Goal: Task Accomplishment & Management: Manage account settings

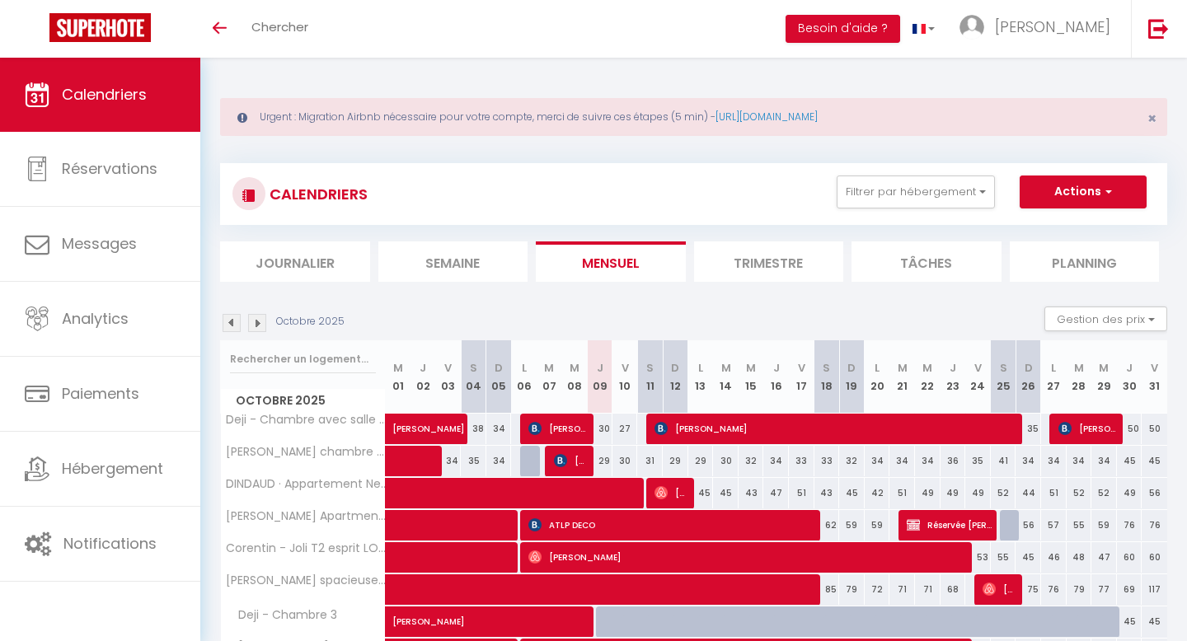
scroll to position [303, 0]
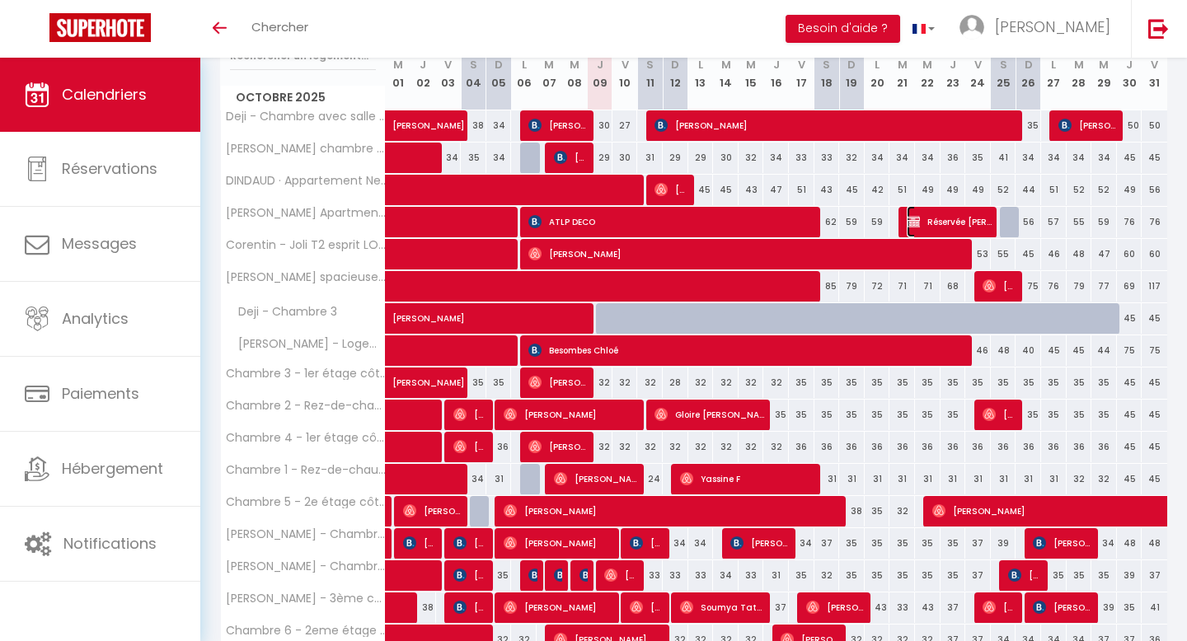
click at [982, 219] on span "Réservée [PERSON_NAME]" at bounding box center [949, 221] width 85 height 31
select select "KO"
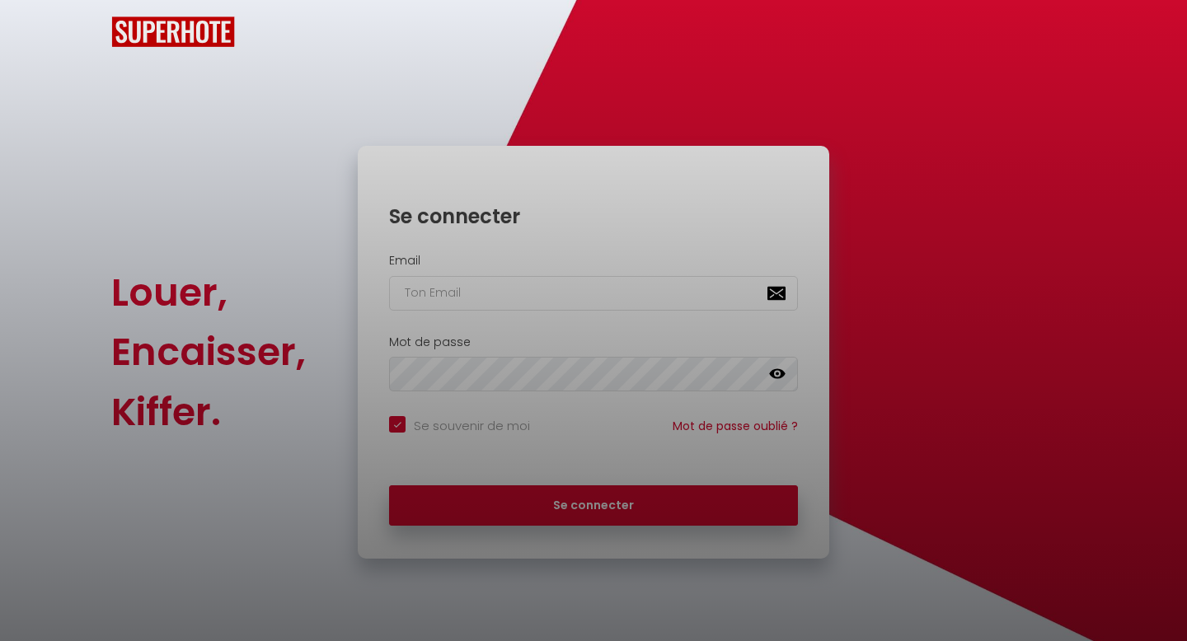
checkbox input "true"
click at [964, 221] on div at bounding box center [593, 320] width 1187 height 641
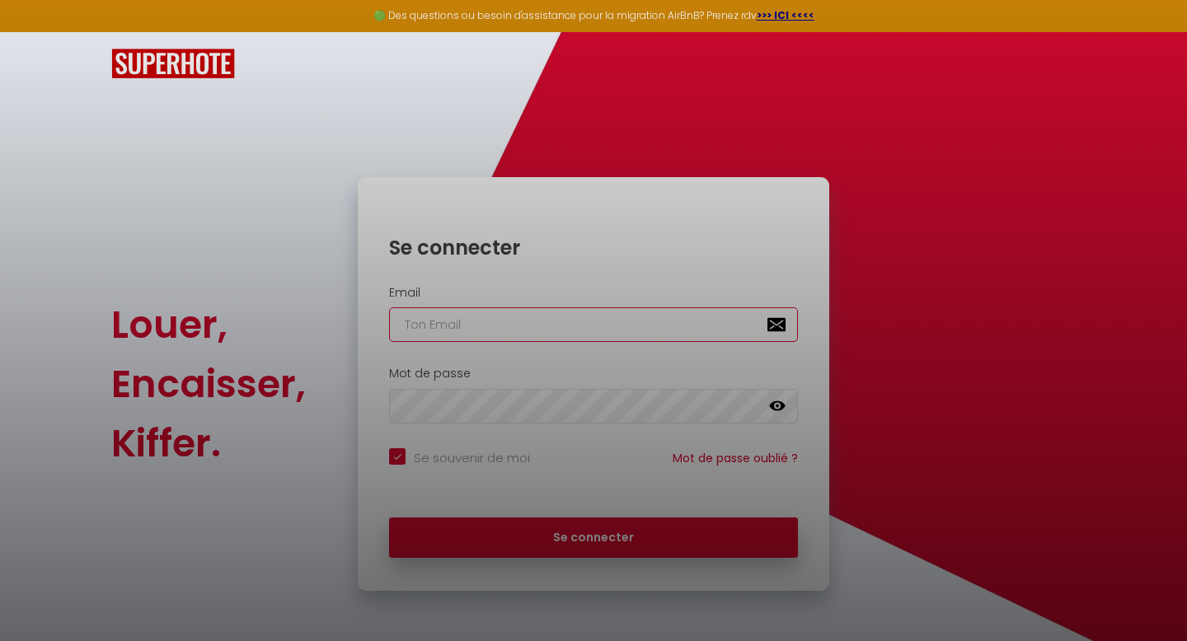
type input "[EMAIL_ADDRESS][DOMAIN_NAME]"
checkbox input "true"
click at [546, 574] on div at bounding box center [593, 320] width 1187 height 641
click at [561, 542] on div at bounding box center [593, 320] width 1187 height 641
click at [546, 552] on div at bounding box center [593, 320] width 1187 height 641
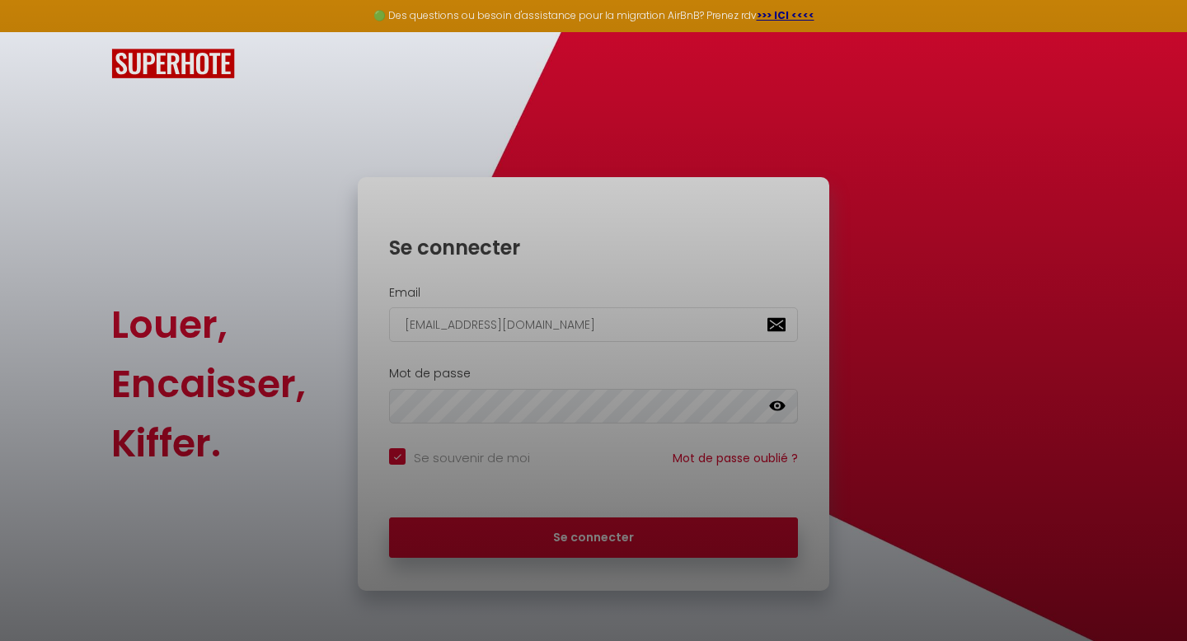
click at [546, 552] on div at bounding box center [593, 320] width 1187 height 641
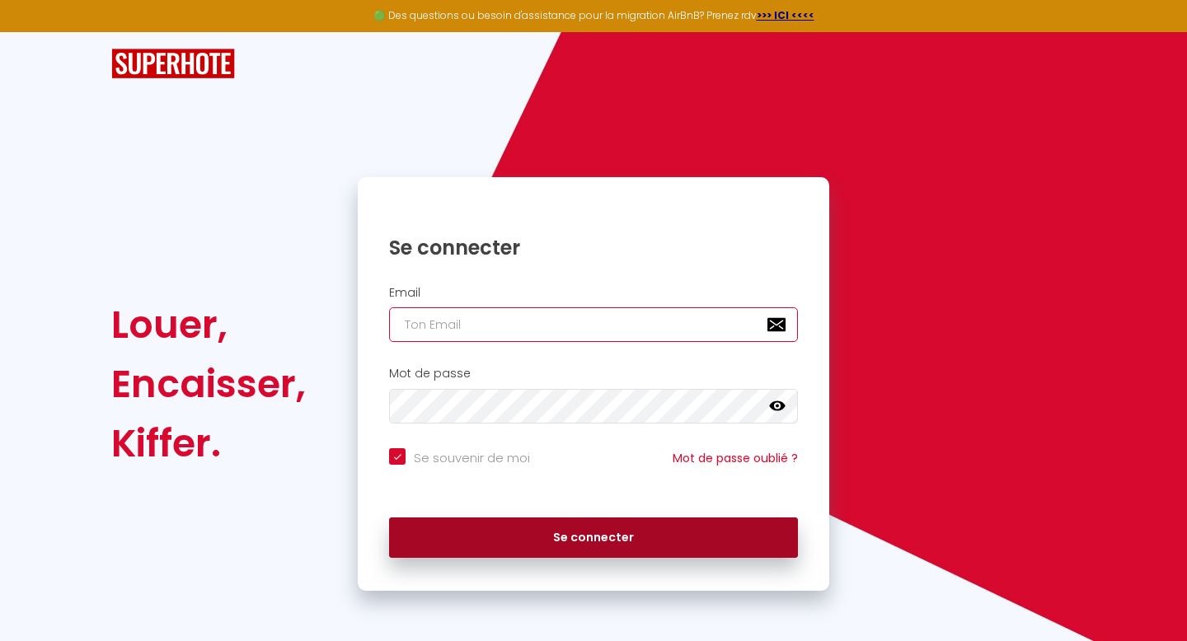
type input "[EMAIL_ADDRESS][DOMAIN_NAME]"
click at [562, 534] on button "Se connecter" at bounding box center [593, 538] width 409 height 41
checkbox input "true"
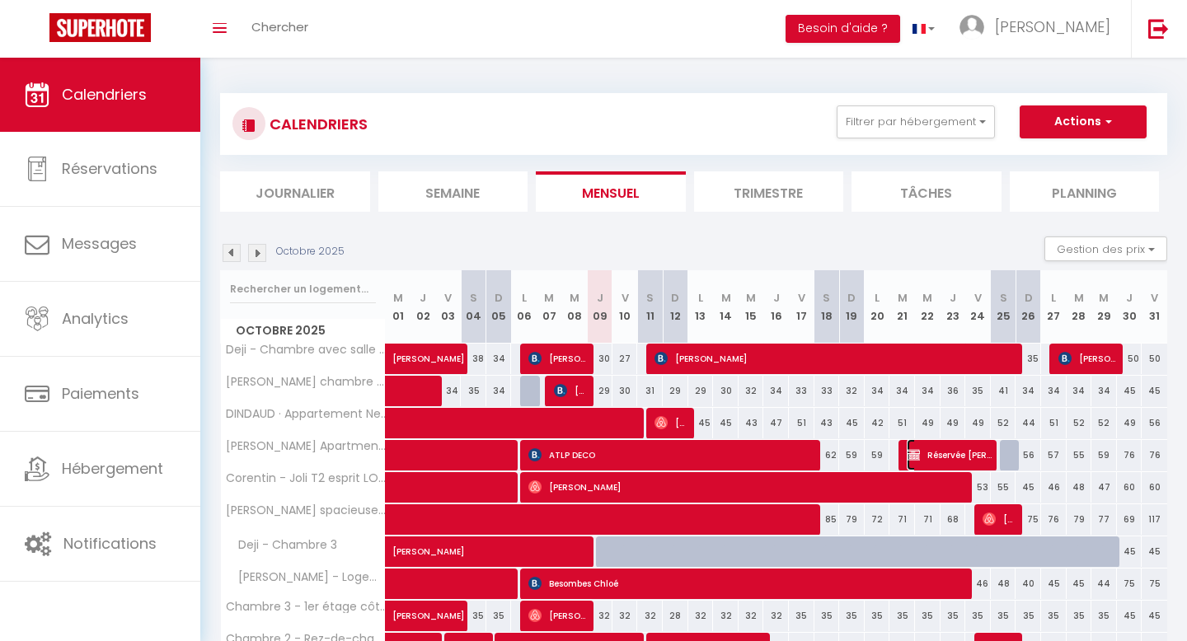
click at [964, 450] on span "Réservée [PERSON_NAME]" at bounding box center [949, 454] width 85 height 31
select select "OK"
select select "KO"
select select "0"
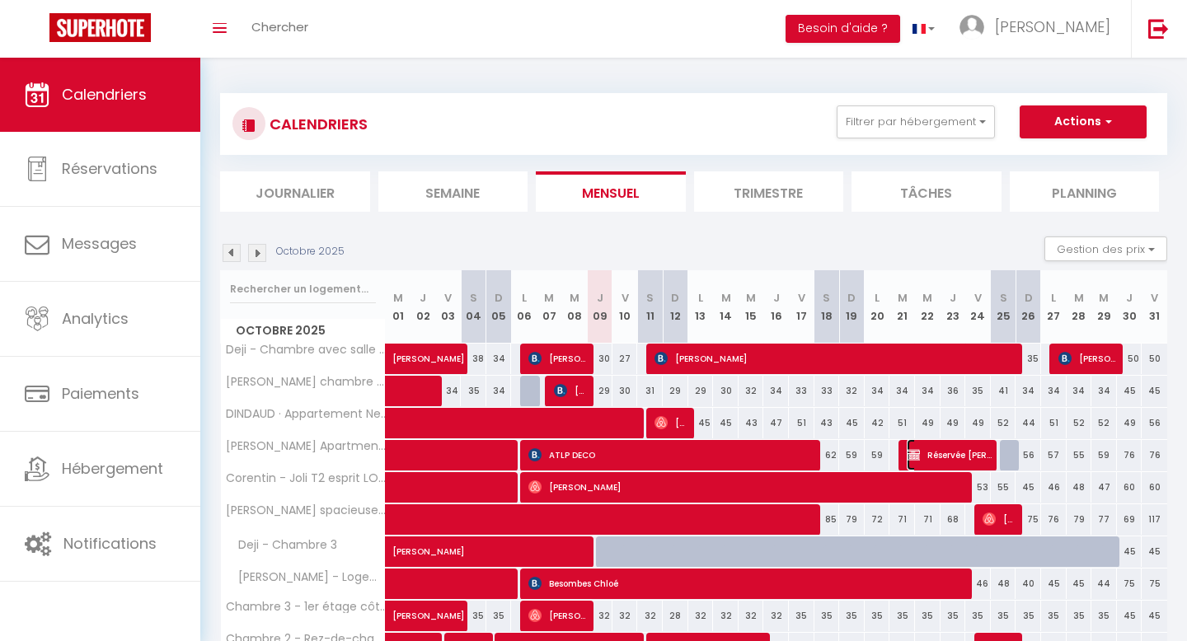
select select "1"
select select
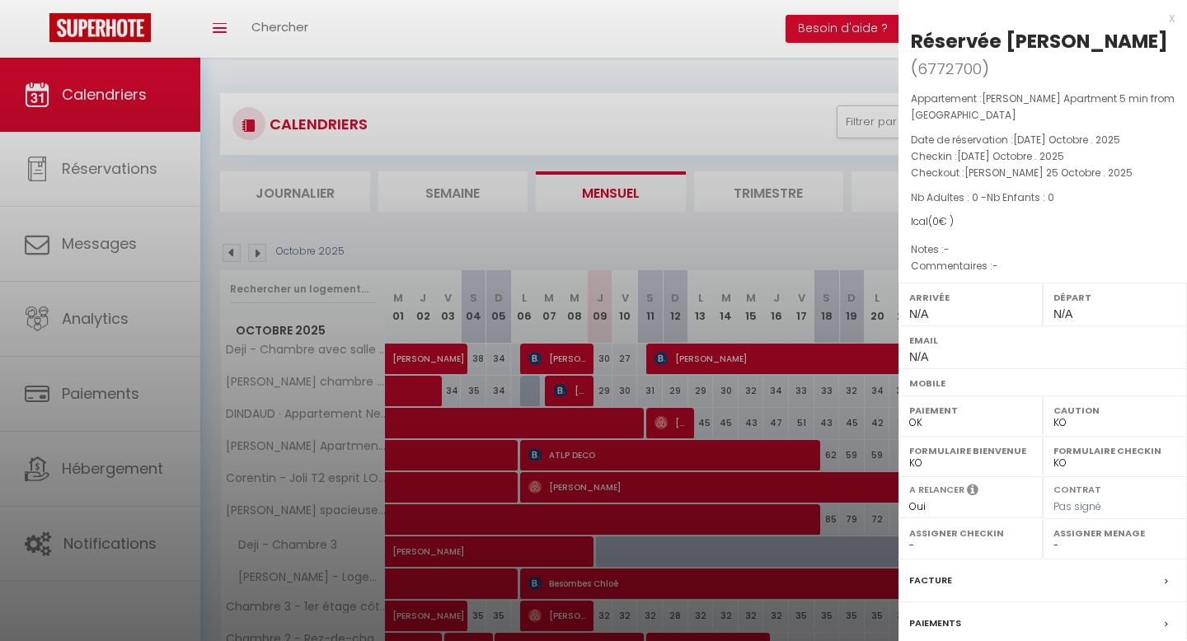
scroll to position [128, 0]
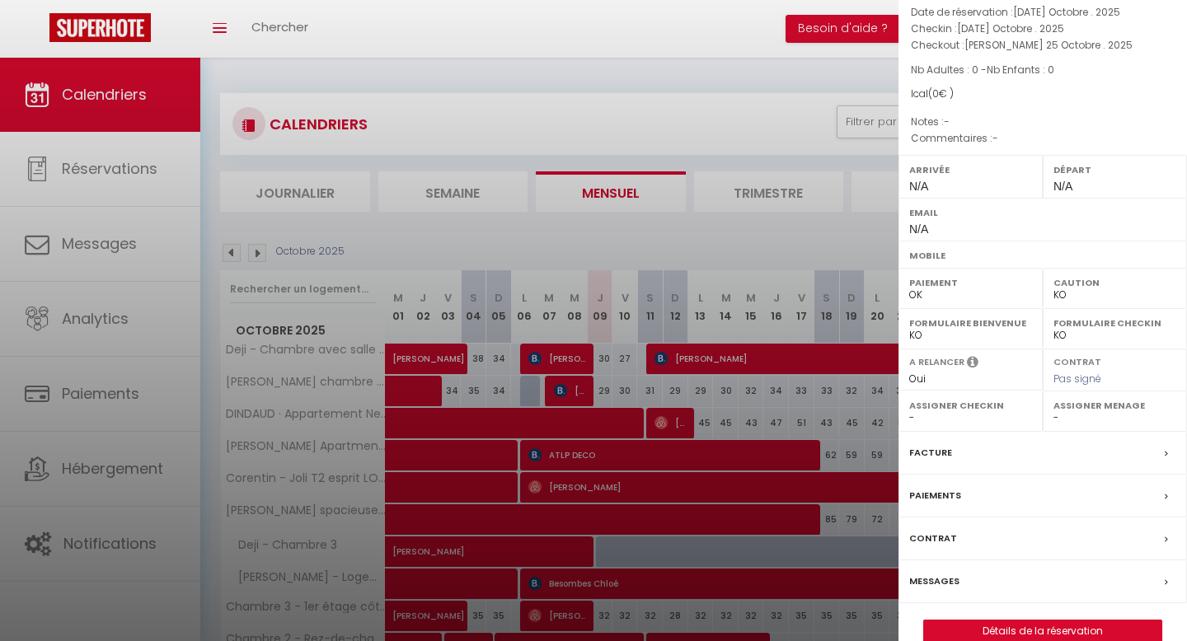
click at [945, 444] on label "Facture" at bounding box center [930, 452] width 43 height 17
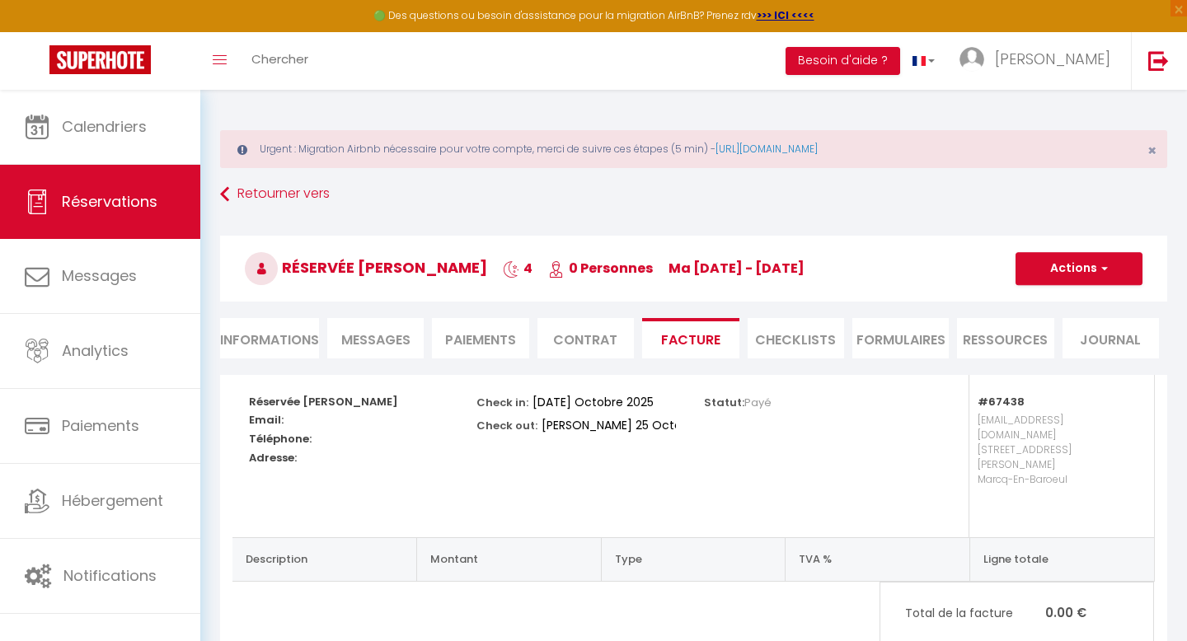
scroll to position [90, 0]
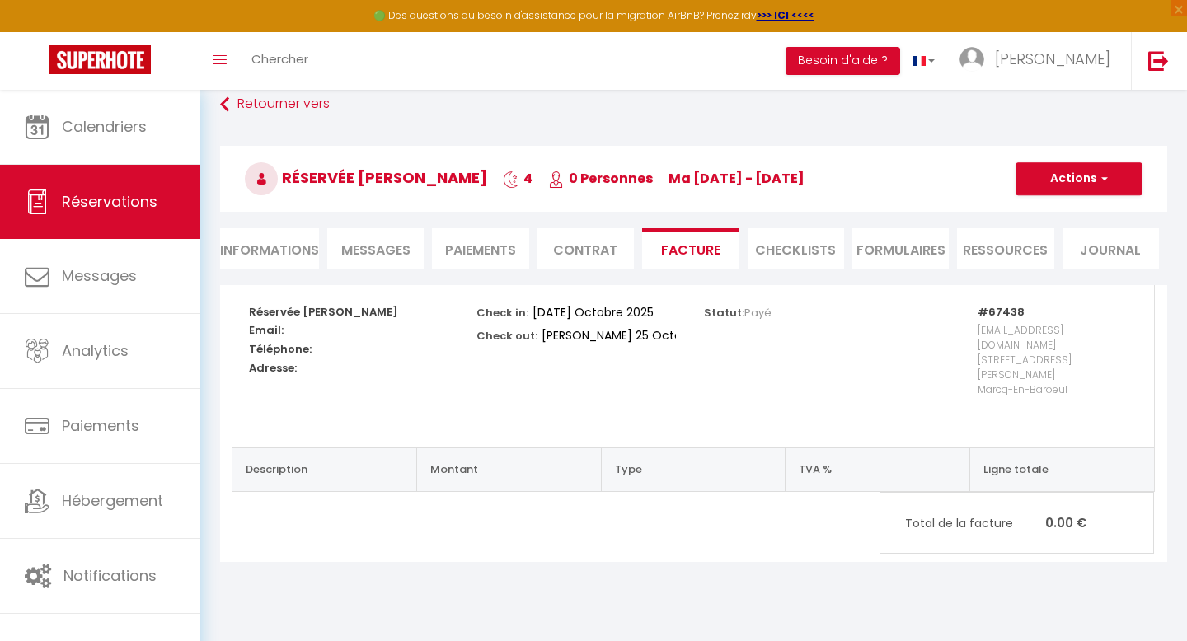
click at [320, 448] on th "Description" at bounding box center [324, 470] width 185 height 44
click at [306, 448] on th "Description" at bounding box center [324, 470] width 185 height 44
drag, startPoint x: 307, startPoint y: 438, endPoint x: 286, endPoint y: 438, distance: 21.4
click at [286, 448] on th "Description" at bounding box center [324, 470] width 185 height 44
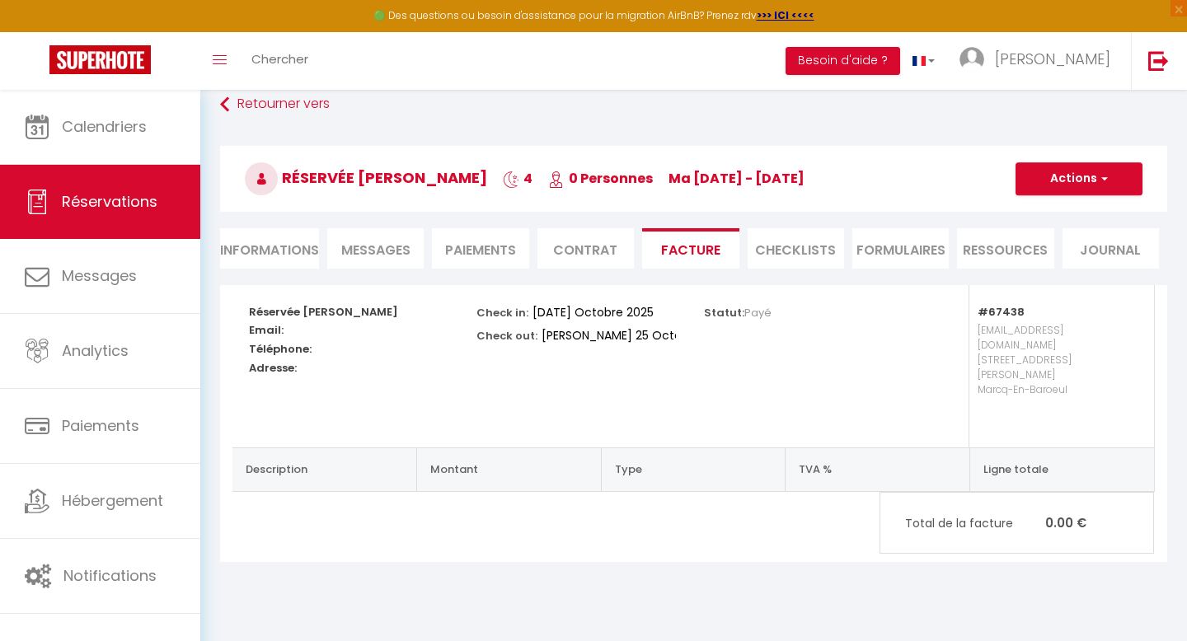
click at [479, 448] on th "Montant" at bounding box center [509, 470] width 185 height 44
drag, startPoint x: 509, startPoint y: 437, endPoint x: 409, endPoint y: 437, distance: 100.6
click at [409, 448] on tr "Description Montant Type TVA % Ligne totale" at bounding box center [692, 470] width 921 height 44
click at [668, 448] on th "Type" at bounding box center [693, 470] width 185 height 44
drag, startPoint x: 633, startPoint y: 439, endPoint x: 610, endPoint y: 439, distance: 23.1
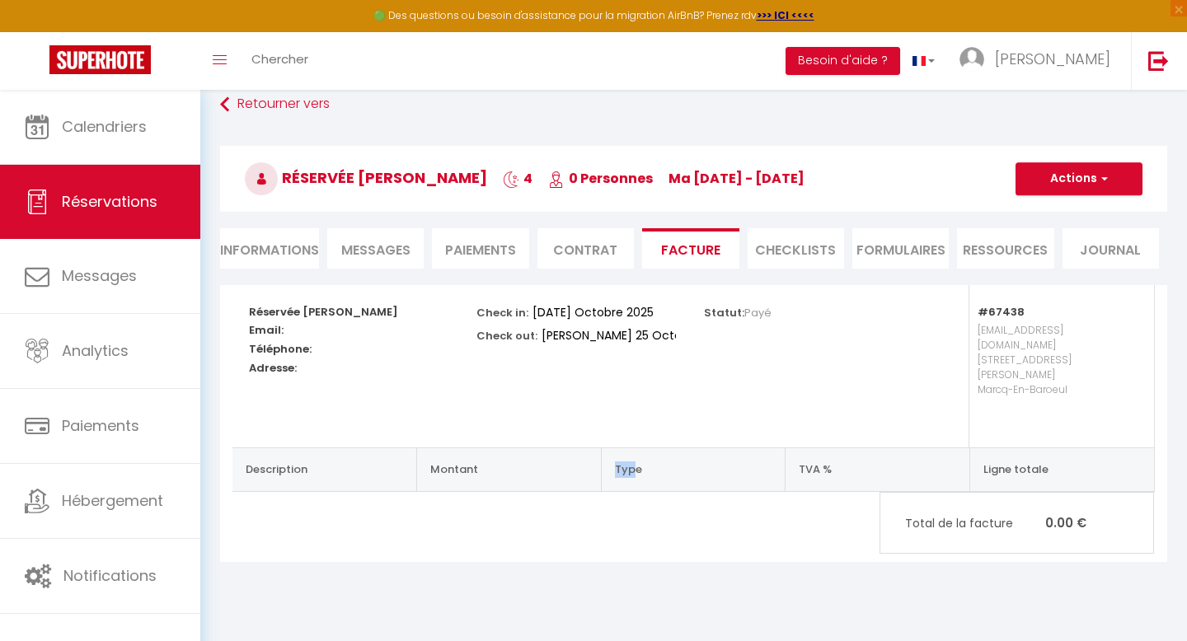
click at [610, 448] on th "Type" at bounding box center [693, 470] width 185 height 44
drag, startPoint x: 871, startPoint y: 420, endPoint x: 807, endPoint y: 420, distance: 64.3
click at [809, 448] on th "TVA %" at bounding box center [877, 470] width 185 height 44
click at [1095, 176] on button "Actions" at bounding box center [1078, 178] width 127 height 33
click at [1073, 236] on link "Aperçu et éditer" at bounding box center [1066, 236] width 138 height 21
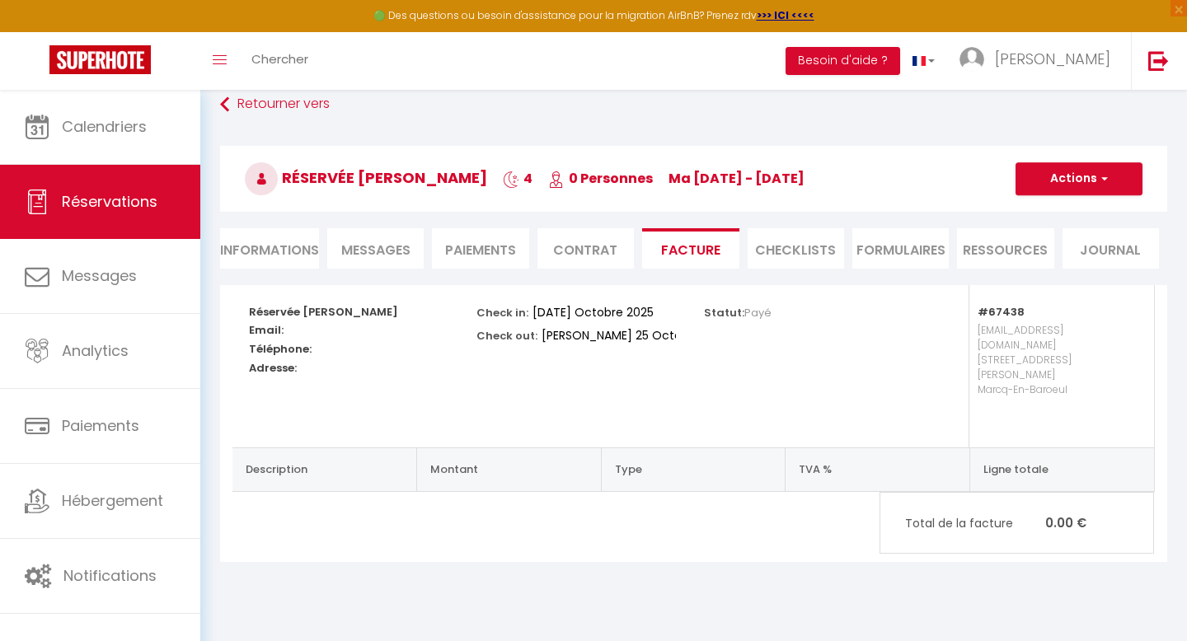
click at [362, 253] on span "Messages" at bounding box center [375, 250] width 69 height 19
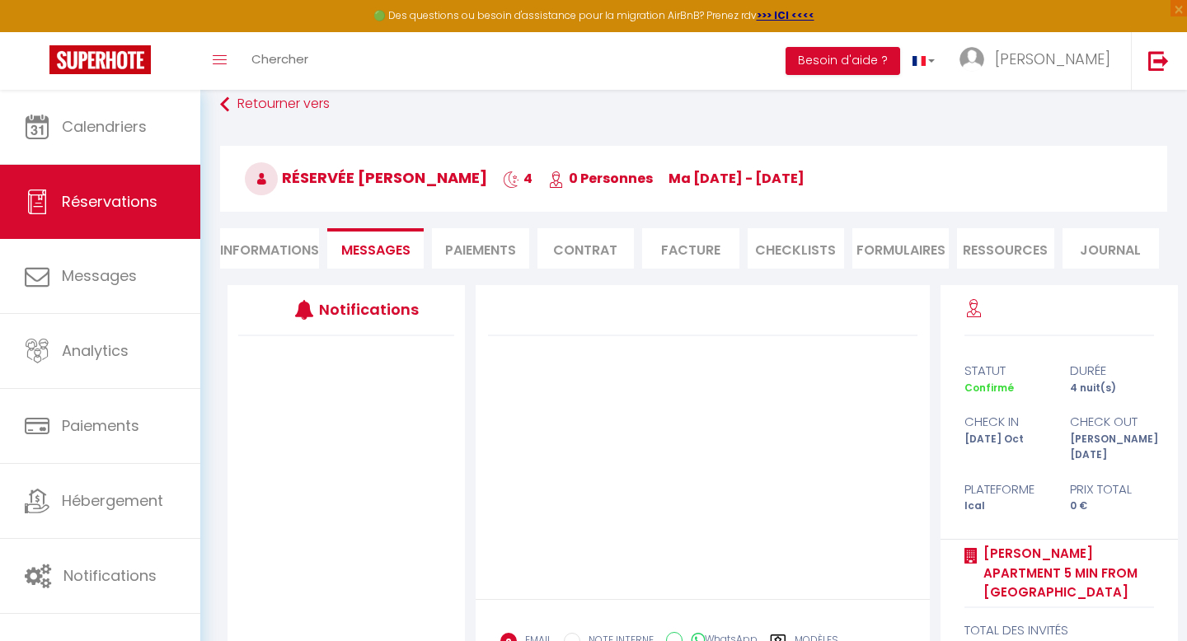
scroll to position [249, 0]
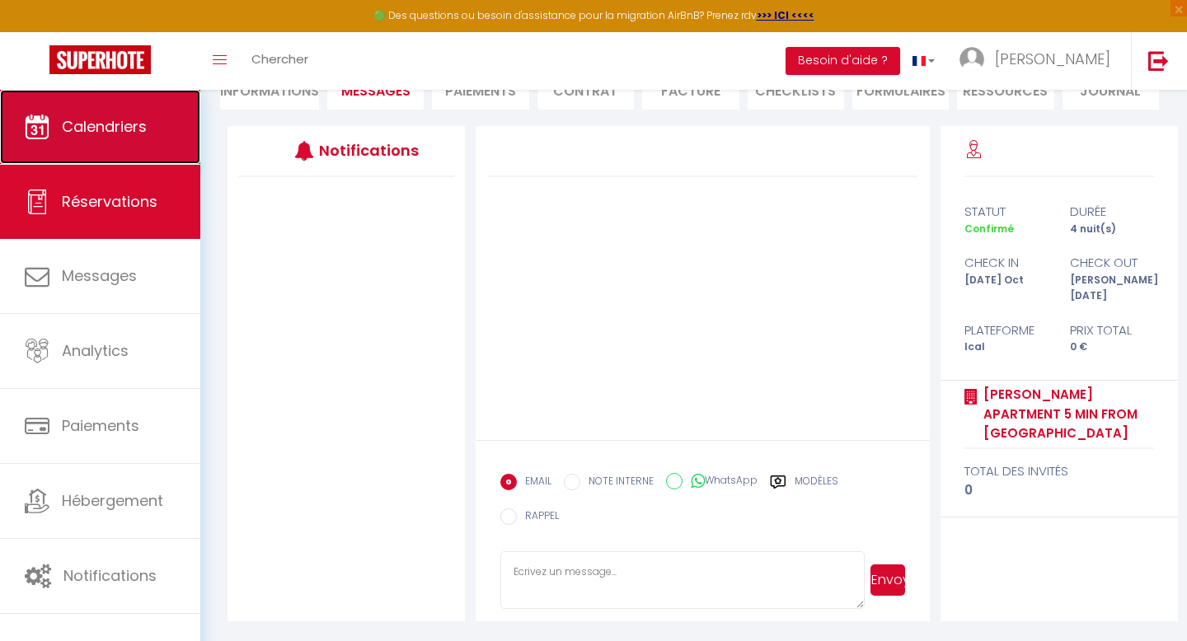
click at [54, 148] on link "Calendriers" at bounding box center [100, 127] width 200 height 74
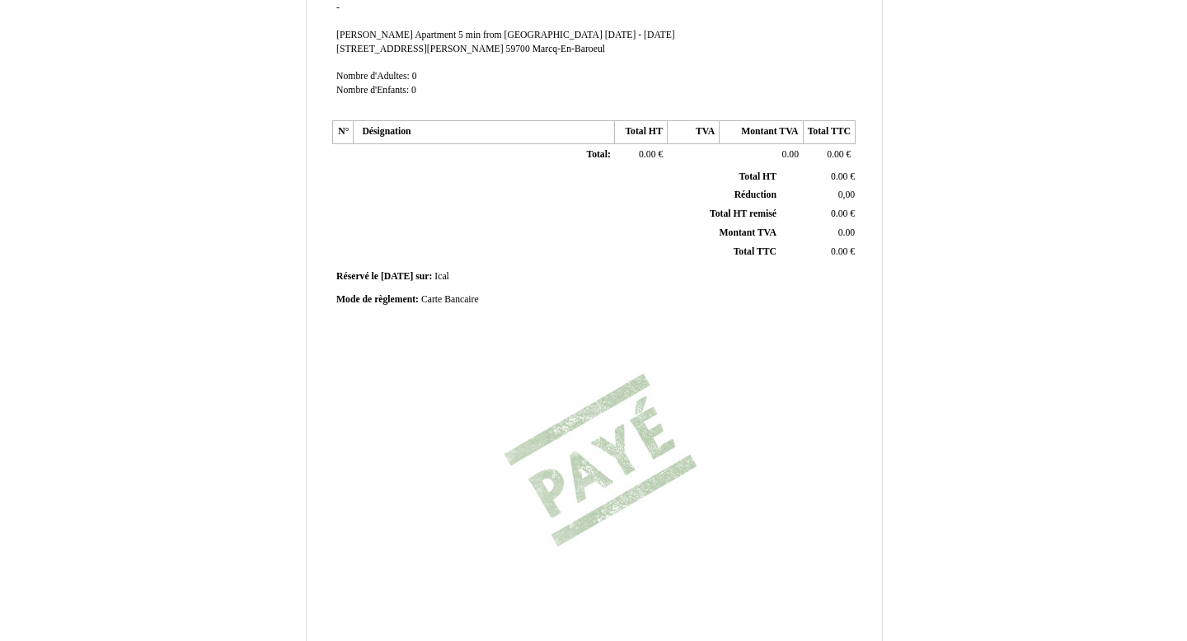
click at [477, 213] on th "Total HT remisé Total HT remisé" at bounding box center [557, 214] width 445 height 19
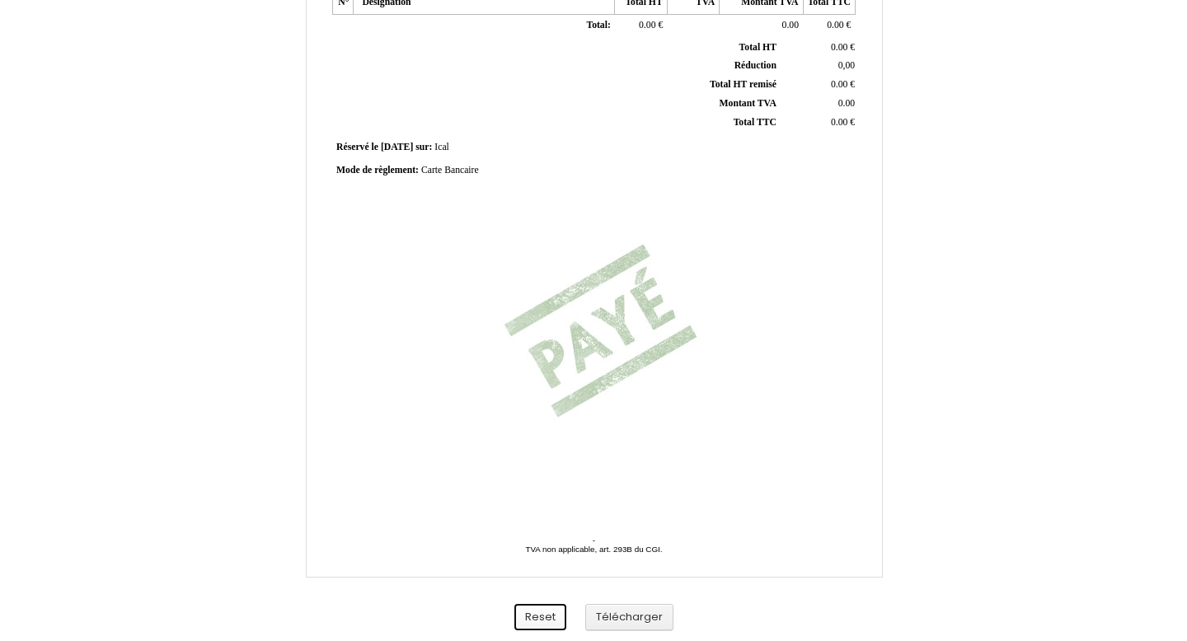
click at [534, 616] on button "Reset" at bounding box center [540, 617] width 52 height 27
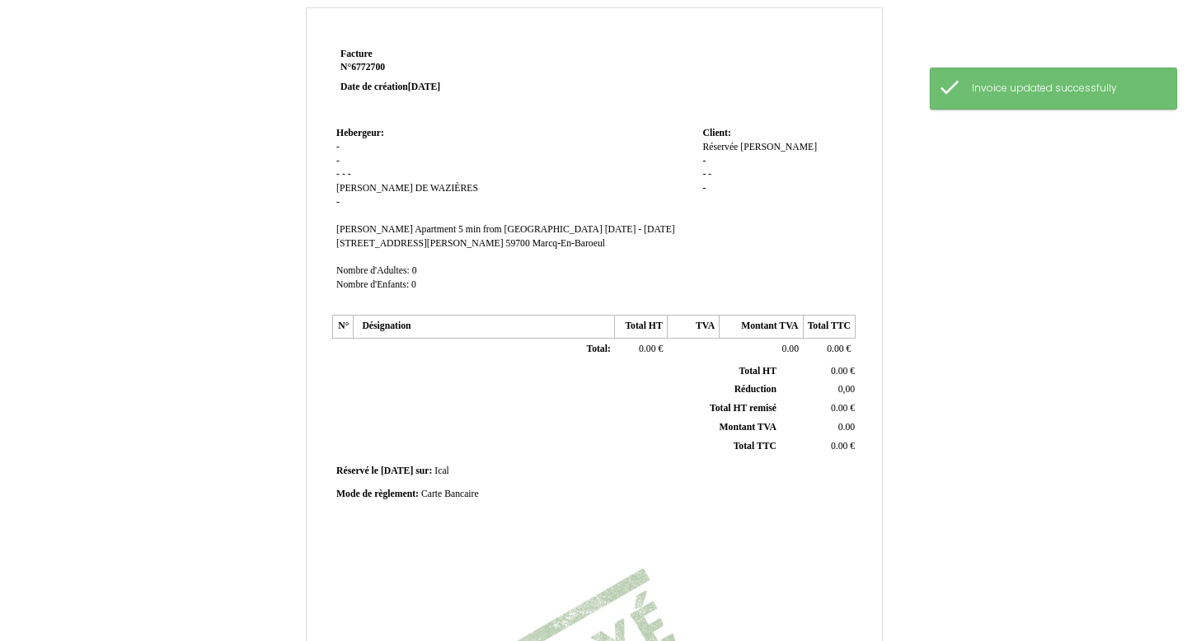
scroll to position [0, 0]
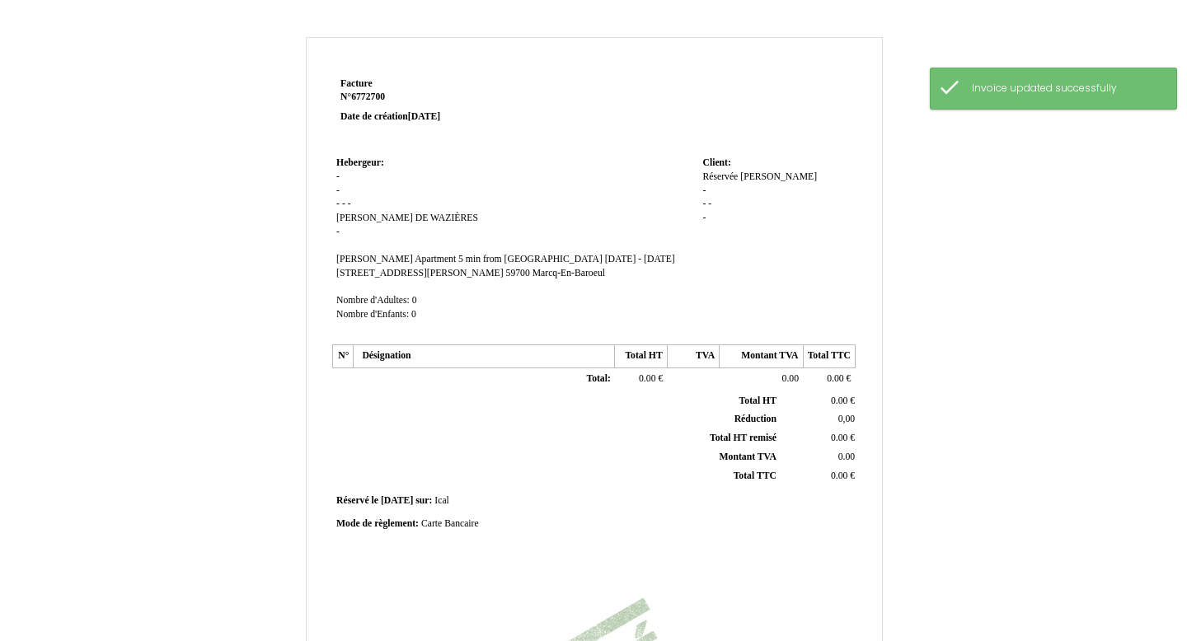
click at [405, 295] on span "Nombre d'Adultes:" at bounding box center [372, 300] width 73 height 11
click at [401, 355] on th "Désignation" at bounding box center [484, 356] width 261 height 23
click at [434, 356] on th "Désignation" at bounding box center [484, 356] width 261 height 23
click at [423, 298] on td "Hebergeur: Hebergeur: - - - - - Arnaud Arnaud DE WAZIÈRES DE WAZIÈRES - SIRET A…" at bounding box center [515, 246] width 366 height 188
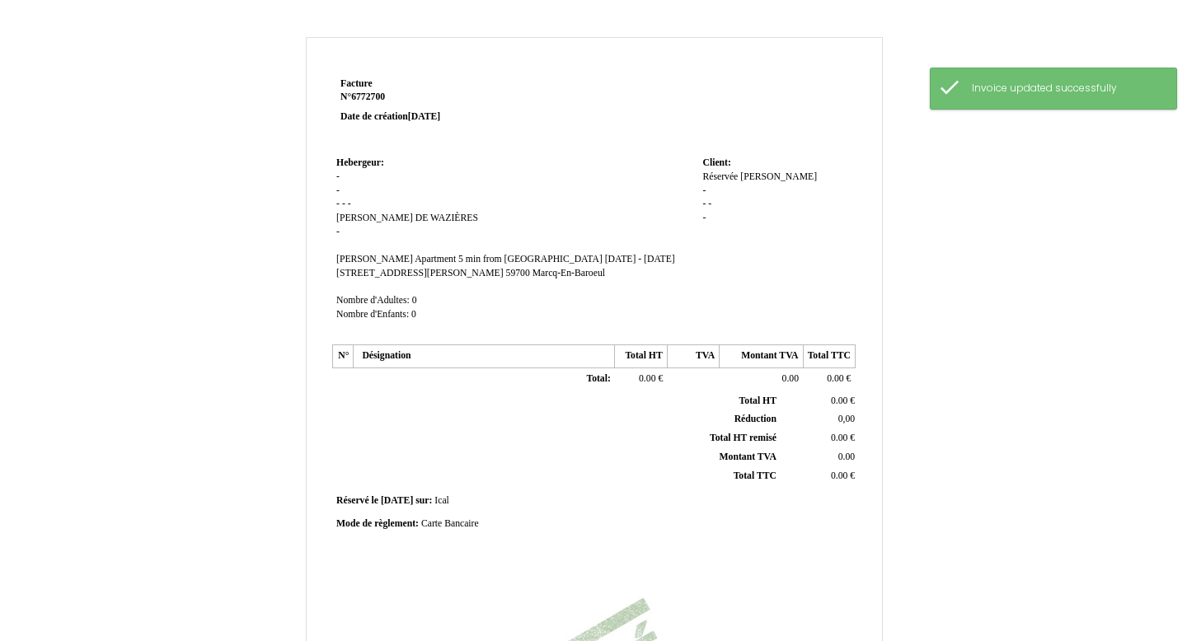
click at [417, 298] on td "Hebergeur: Hebergeur: - - - - - Arnaud Arnaud DE WAZIÈRES DE WAZIÈRES - SIRET A…" at bounding box center [515, 246] width 366 height 188
click at [405, 298] on span "Nombre d'Adultes:" at bounding box center [372, 300] width 73 height 11
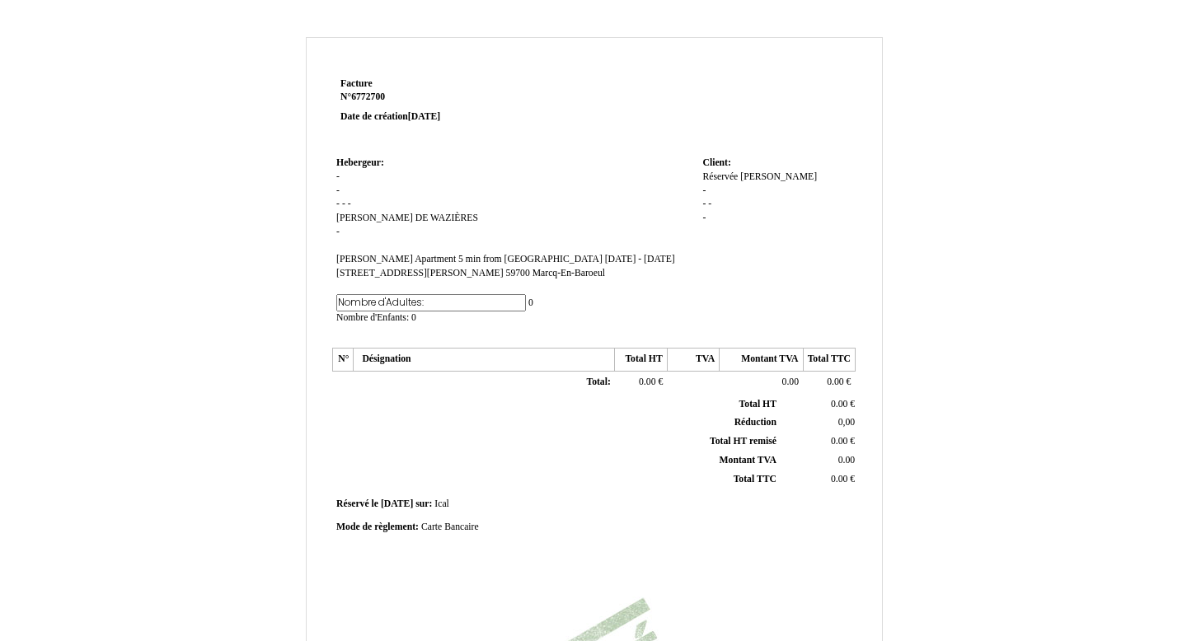
click at [438, 302] on td "Hebergeur: Hebergeur: - - - - - Arnaud Arnaud DE WAZIÈRES DE WAZIÈRES - SIRET A…" at bounding box center [515, 247] width 366 height 191
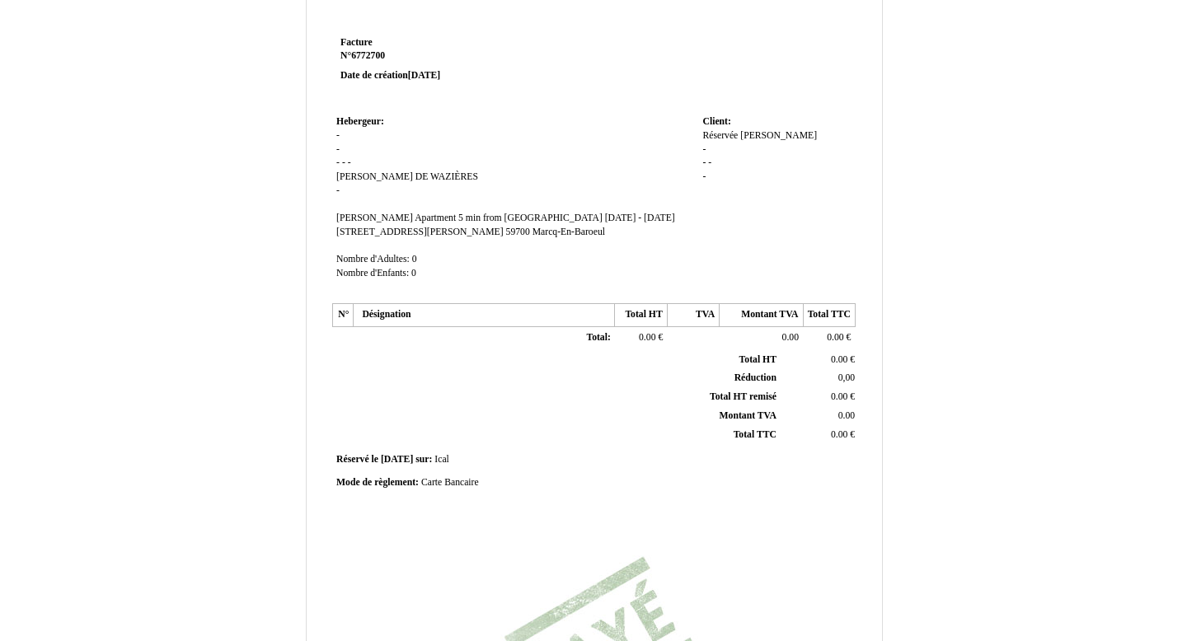
click at [601, 340] on span "Total:" at bounding box center [598, 337] width 24 height 11
click at [601, 340] on input "Total:" at bounding box center [514, 339] width 194 height 17
click at [660, 339] on td "0.00 0.00 €" at bounding box center [641, 340] width 52 height 26
click at [660, 339] on td "0.00 0.00 €" at bounding box center [641, 338] width 52 height 23
click at [646, 338] on span "0.00" at bounding box center [647, 337] width 16 height 11
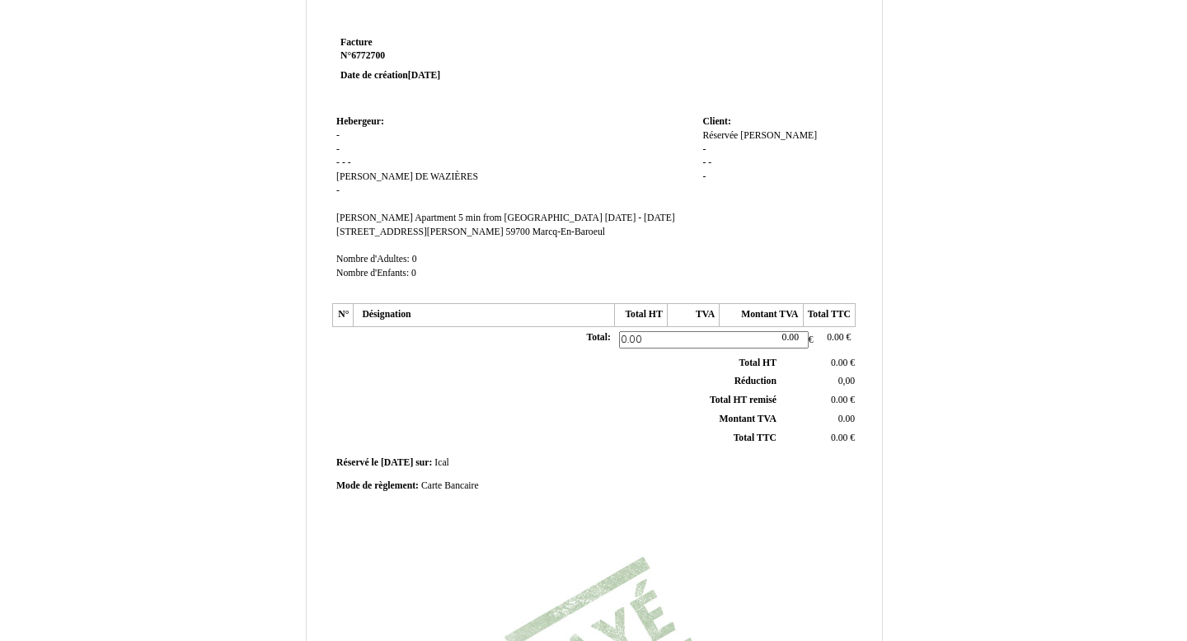
click at [646, 338] on input "0.00" at bounding box center [714, 339] width 190 height 17
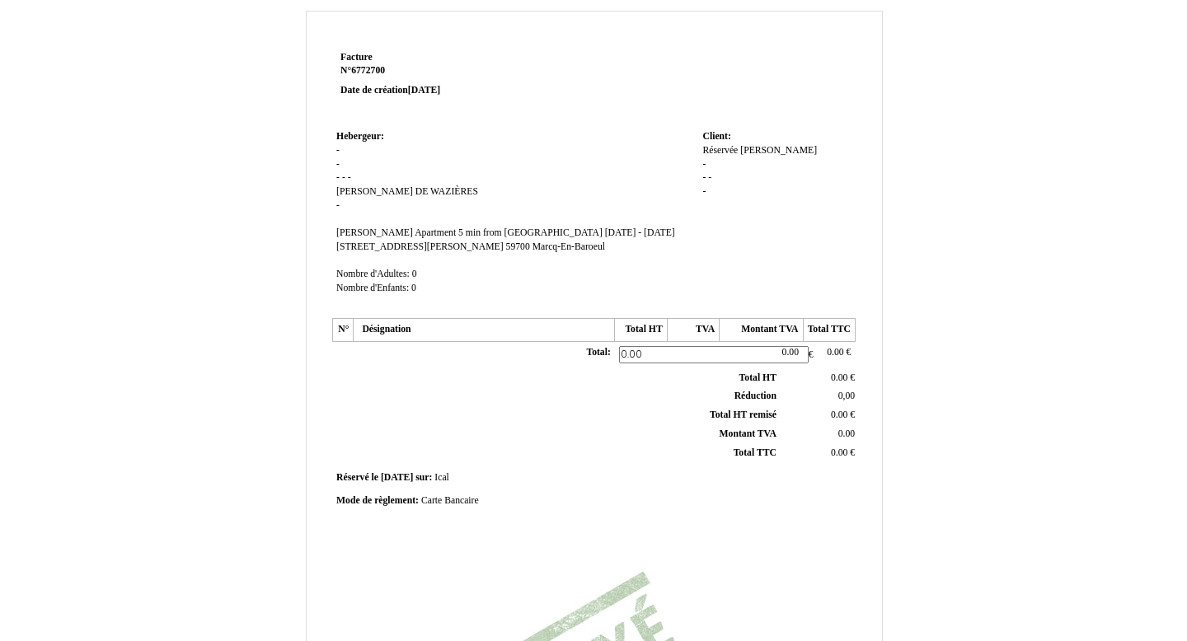
scroll to position [23, 0]
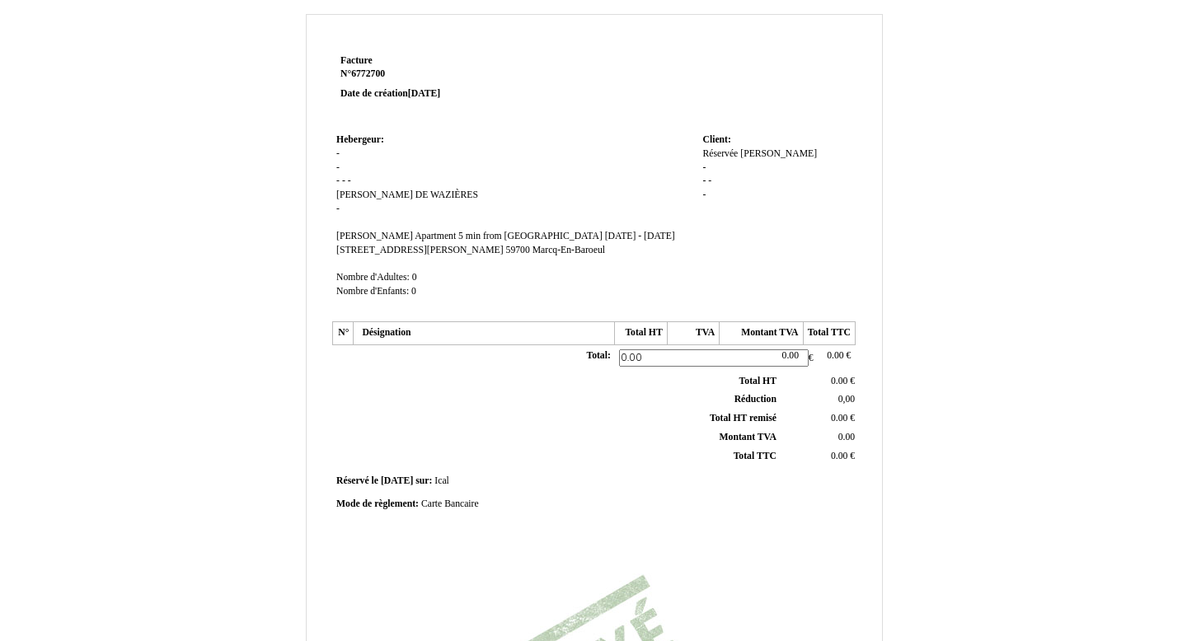
drag, startPoint x: 645, startPoint y: 357, endPoint x: 624, endPoint y: 357, distance: 20.6
paste input "328.28"
drag, startPoint x: 653, startPoint y: 360, endPoint x: 617, endPoint y: 359, distance: 36.3
click at [617, 359] on td "0.00 328.28 €" at bounding box center [641, 358] width 52 height 26
type input "337"
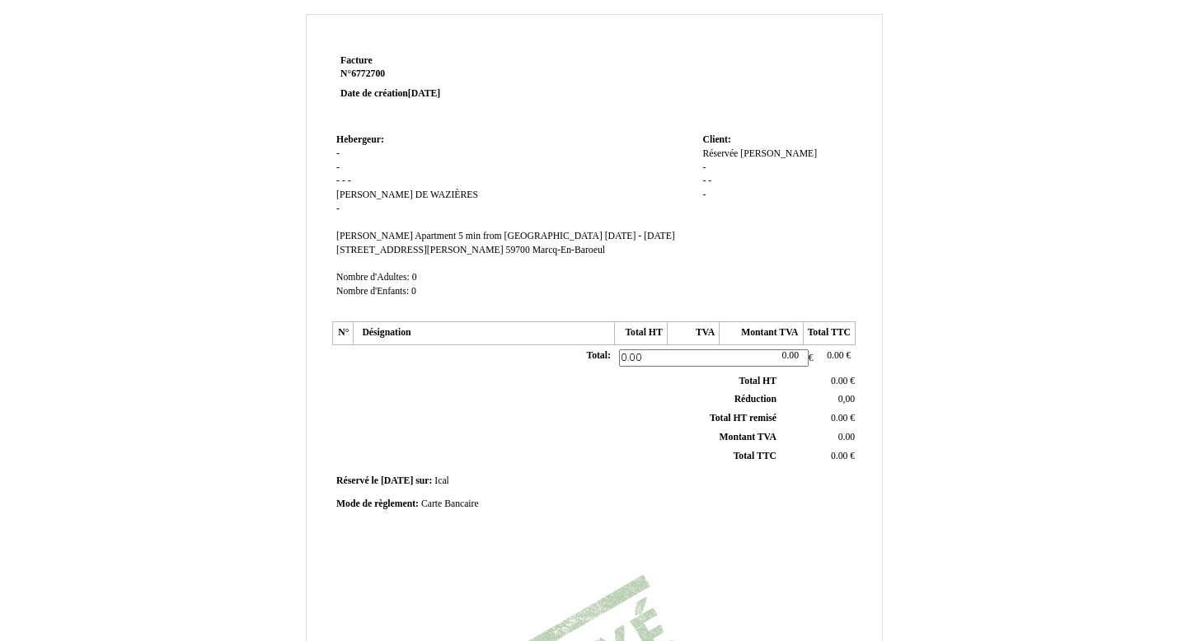
click at [622, 399] on th "Réduction Réduction" at bounding box center [557, 400] width 445 height 19
click at [832, 452] on span "0.00" at bounding box center [839, 453] width 16 height 11
click at [832, 452] on input "0.00" at bounding box center [883, 456] width 190 height 17
type input "337"
click at [775, 495] on div "Facture Facture N° 6772700 6772700 Date de création 17 September 2025 Hebergeur…" at bounding box center [594, 439] width 528 height 779
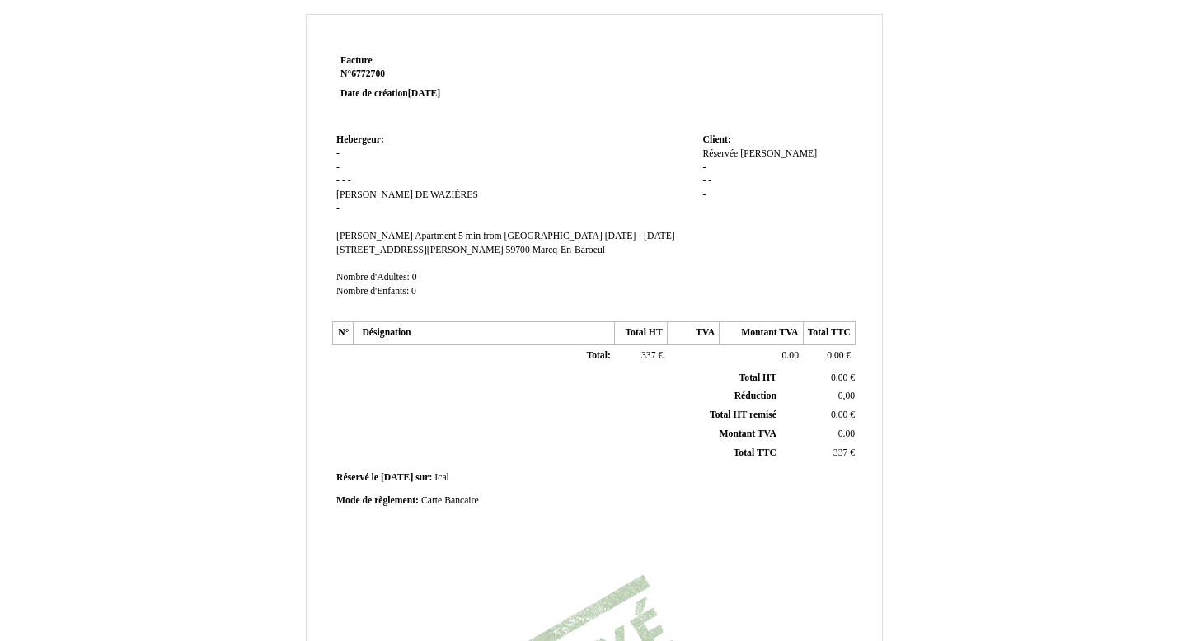
click at [481, 328] on th "Désignation" at bounding box center [484, 333] width 261 height 23
click at [444, 331] on th "Désignation" at bounding box center [484, 333] width 261 height 23
click at [403, 340] on th "Désignation" at bounding box center [484, 333] width 261 height 23
click at [402, 363] on td "Total: Total:" at bounding box center [484, 356] width 261 height 23
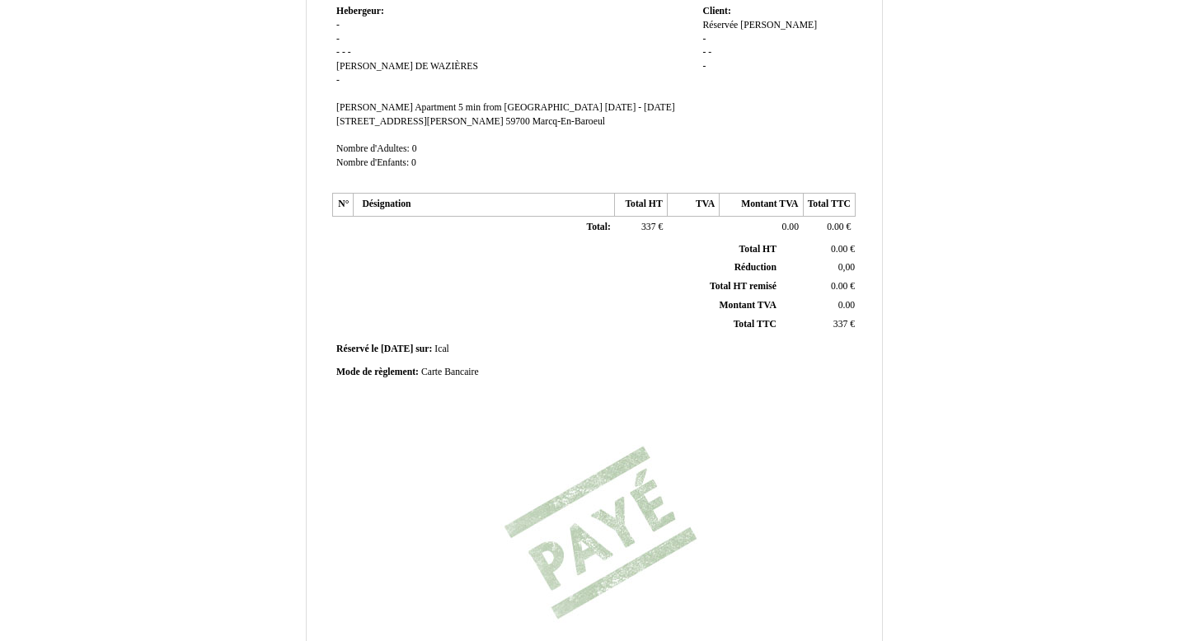
scroll to position [136, 0]
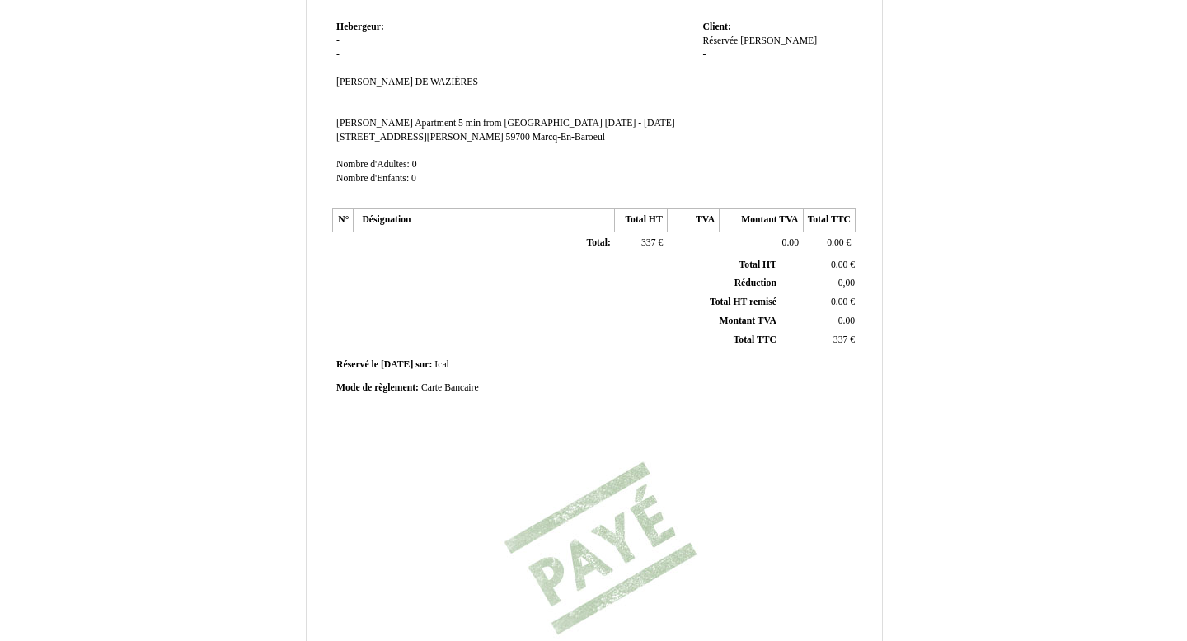
click at [840, 264] on span "0.00" at bounding box center [839, 265] width 16 height 11
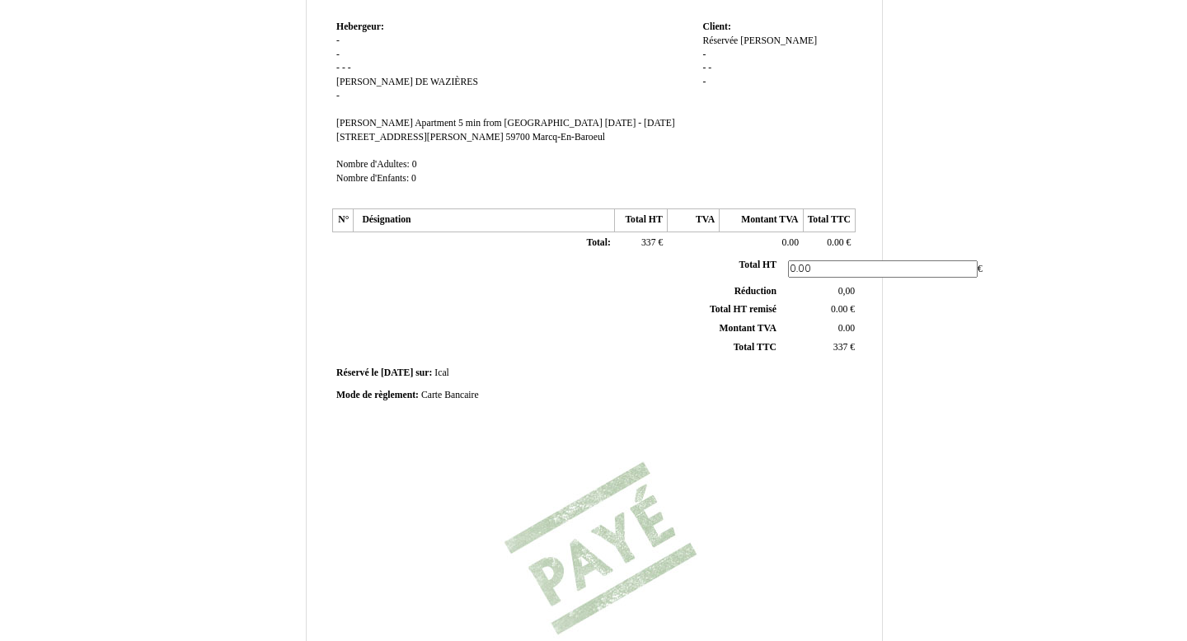
drag, startPoint x: 818, startPoint y: 273, endPoint x: 784, endPoint y: 272, distance: 34.6
click at [784, 272] on td "0.00 0.00 €" at bounding box center [819, 269] width 78 height 26
type input "296,6"
click at [773, 396] on td "Mode de règlement: Mode de règlement: Carte Bancaire Carte Bancaire" at bounding box center [593, 396] width 523 height 22
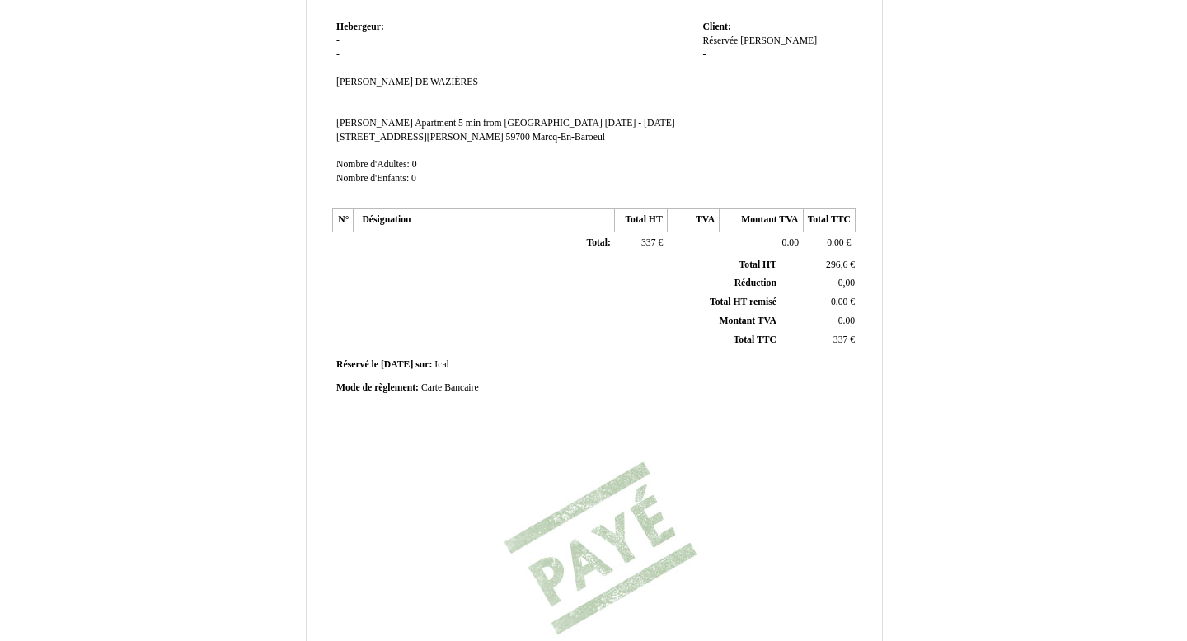
click at [847, 320] on span "0.00" at bounding box center [846, 321] width 16 height 11
click at [847, 320] on input "0.00" at bounding box center [883, 324] width 190 height 17
click at [811, 401] on div "Mode de règlement: Mode de règlement: Carte Bancaire Carte Bancaire" at bounding box center [594, 401] width 528 height 32
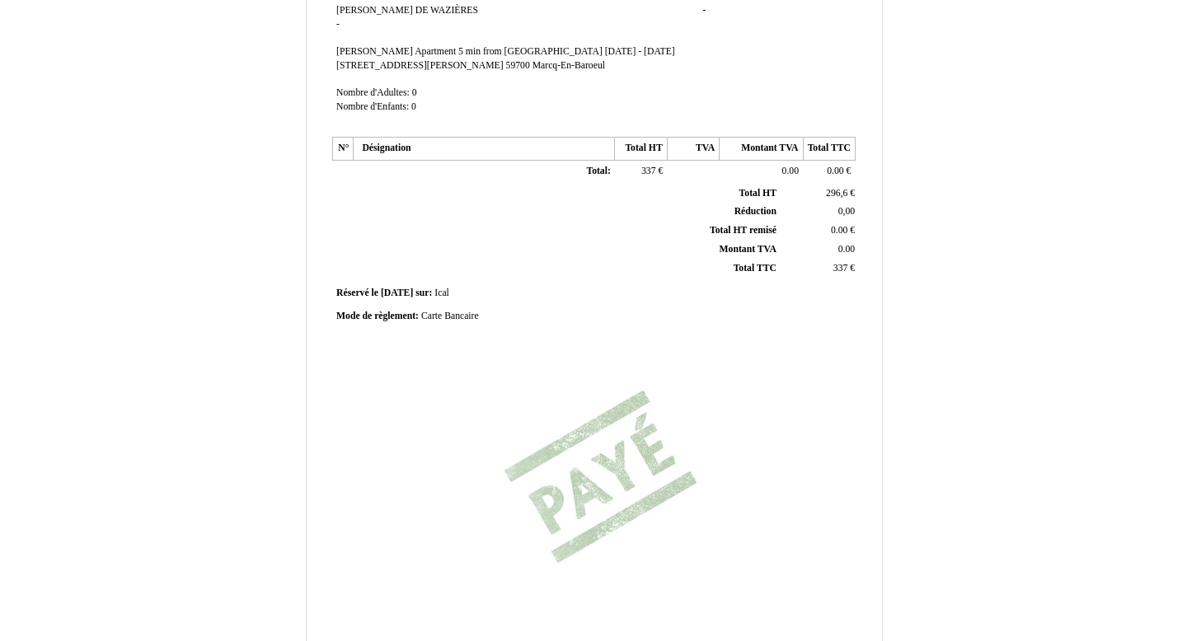
scroll to position [206, 0]
click at [848, 251] on span "0.00" at bounding box center [846, 251] width 16 height 11
click at [848, 251] on input "0.00" at bounding box center [883, 254] width 190 height 17
type input "7"
click at [866, 319] on div "Facture Facture N° 6772700 6772700 Date de création 17 September 2025 Hebergeur…" at bounding box center [594, 295] width 575 height 857
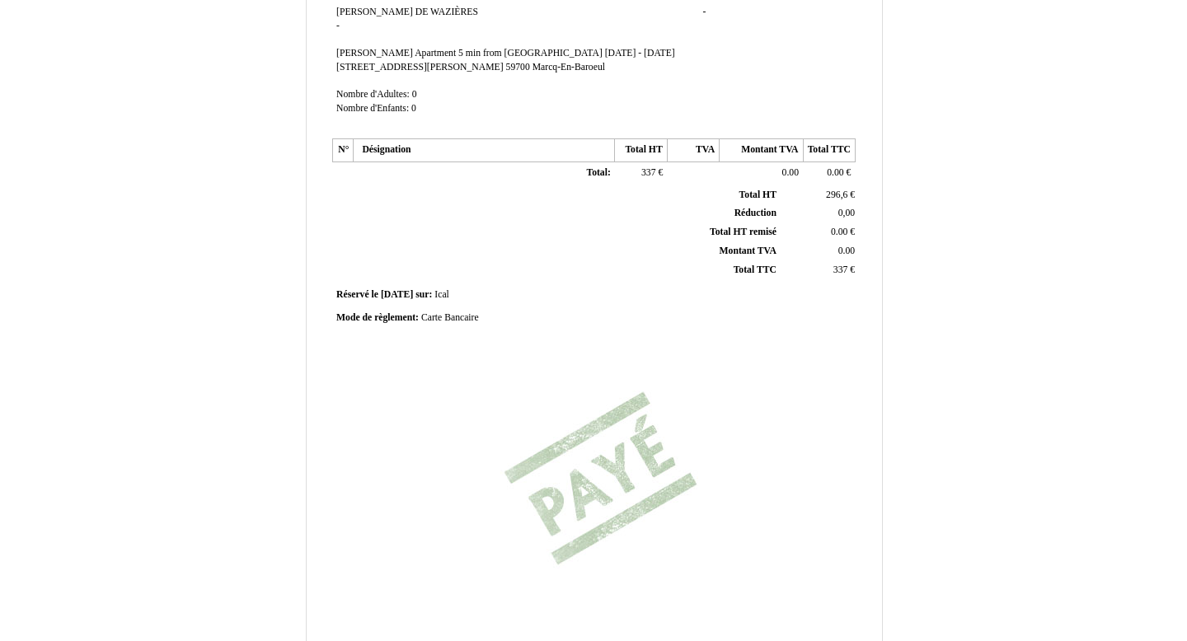
click at [845, 255] on span "0.00" at bounding box center [846, 251] width 16 height 11
click at [845, 255] on input "0.00" at bounding box center [883, 254] width 190 height 17
click at [805, 367] on div "Facture Facture N° 6772700 6772700 Date de création 17 September 2025 Hebergeur…" at bounding box center [594, 256] width 528 height 779
click at [847, 248] on span "0.00" at bounding box center [846, 251] width 16 height 11
click at [847, 248] on input "0.00" at bounding box center [883, 254] width 190 height 17
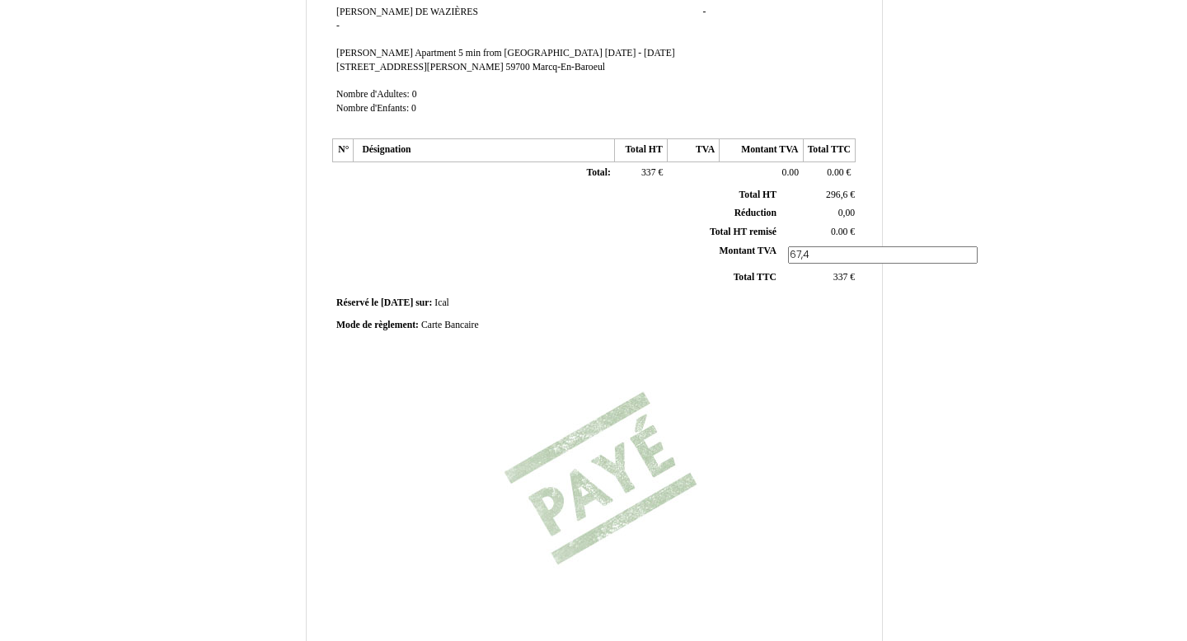
type input "67,4"
click at [828, 179] on td "0.00 0.00 €" at bounding box center [829, 173] width 52 height 23
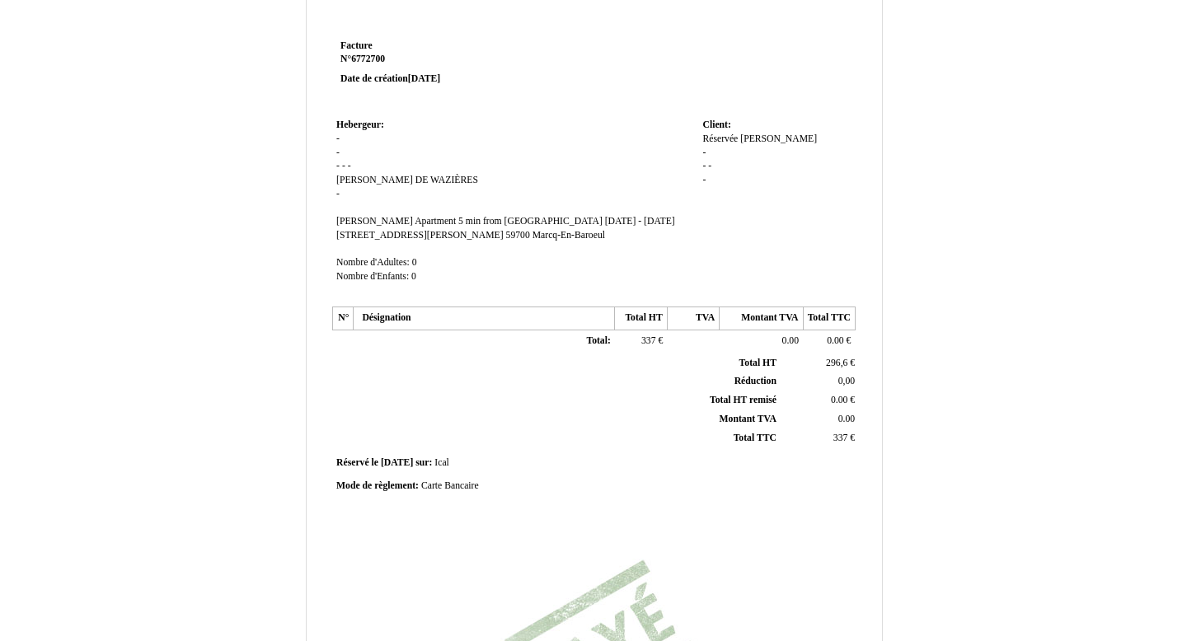
scroll to position [0, 0]
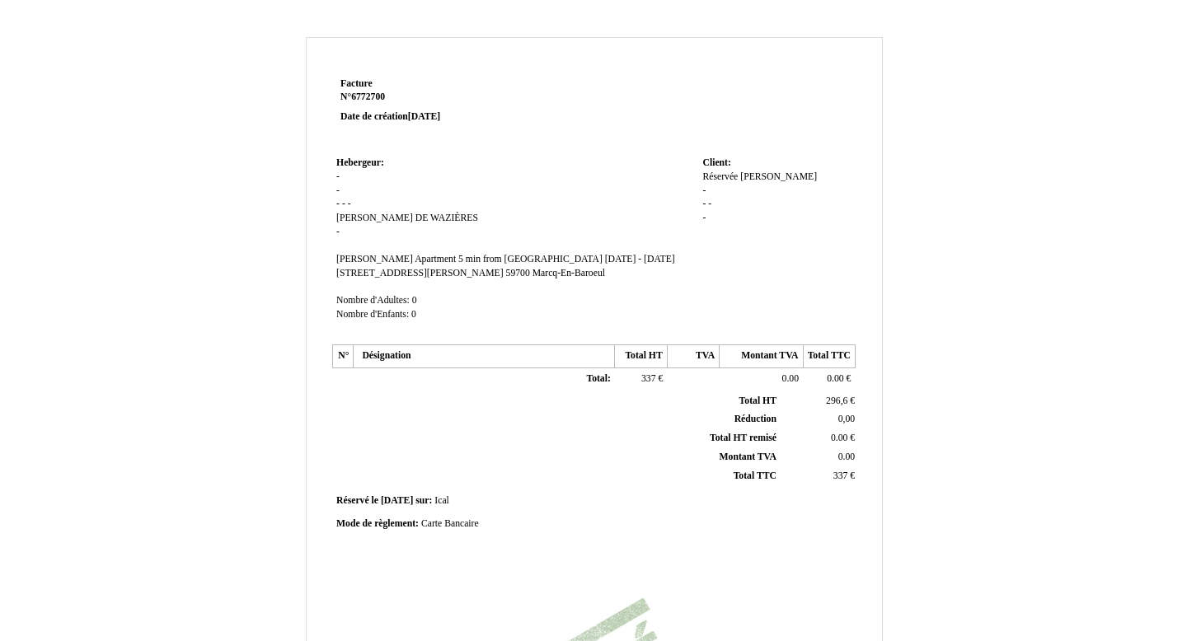
click at [414, 301] on span "0" at bounding box center [414, 300] width 5 height 11
click at [0, 0] on input "0" at bounding box center [0, 0] width 0 height 0
type input "1"
click at [444, 386] on td "Total: Total:" at bounding box center [484, 383] width 261 height 23
